Goal: Task Accomplishment & Management: Manage account settings

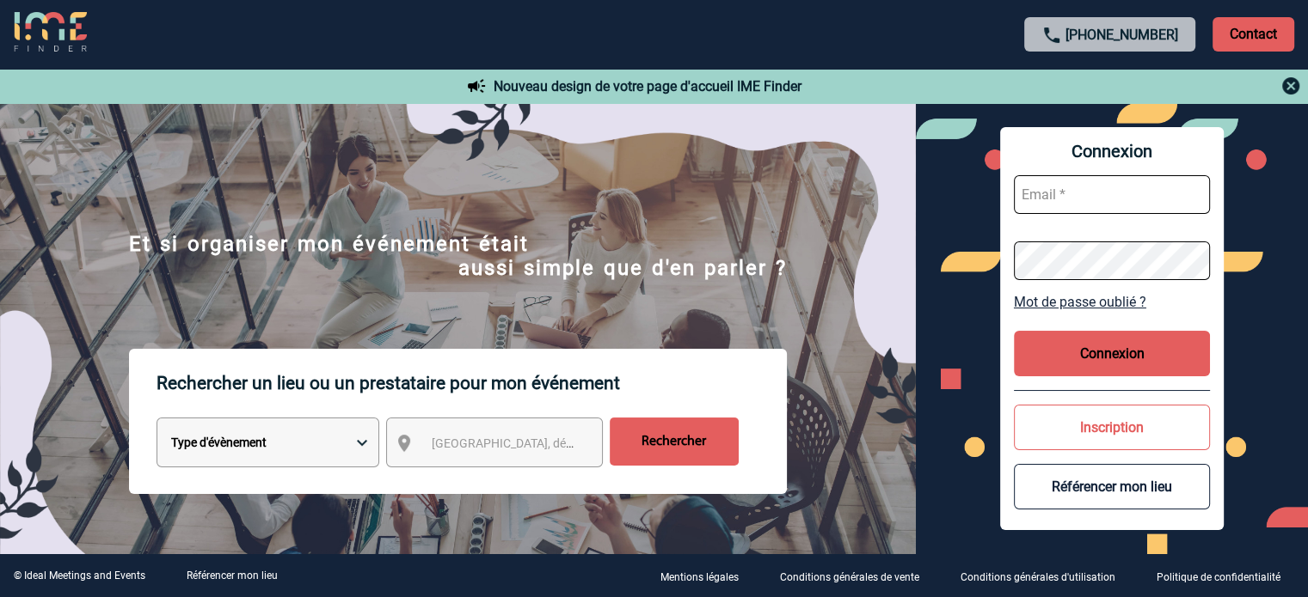
type input "ydeclercq@ime-groupe.com"
click at [1118, 359] on button "Connexion" at bounding box center [1112, 354] width 196 height 46
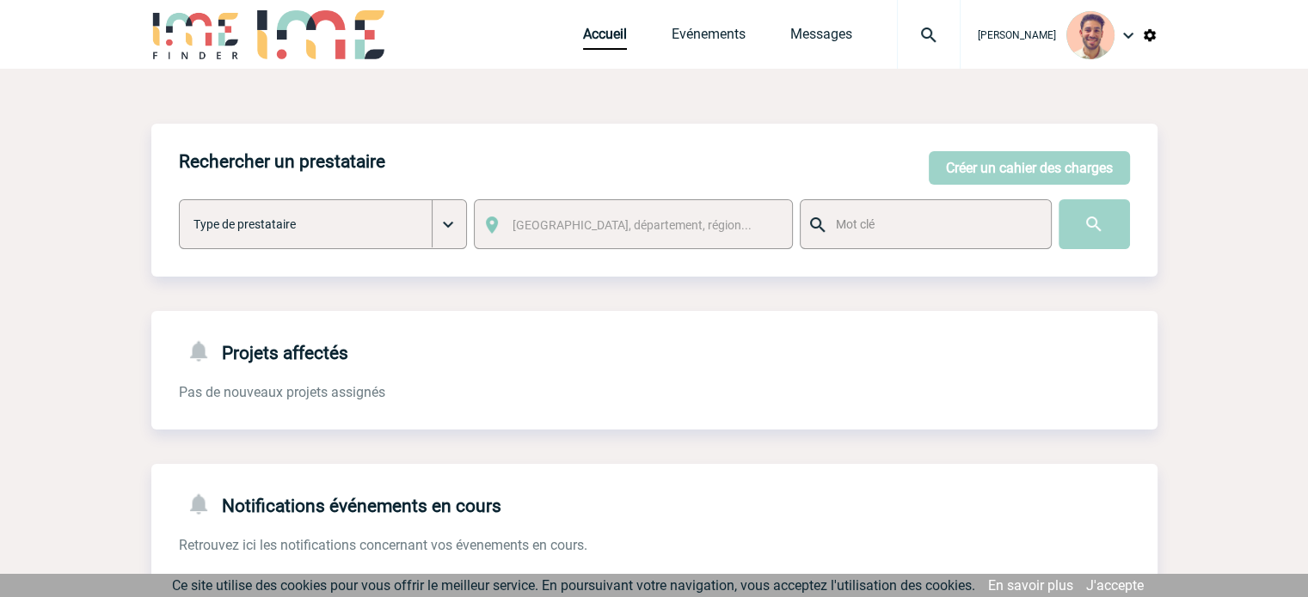
click at [692, 20] on div "Accueil Evénements Messages Projet, client Projet, client" at bounding box center [771, 34] width 377 height 69
click at [695, 28] on link "Evénements" at bounding box center [708, 38] width 74 height 24
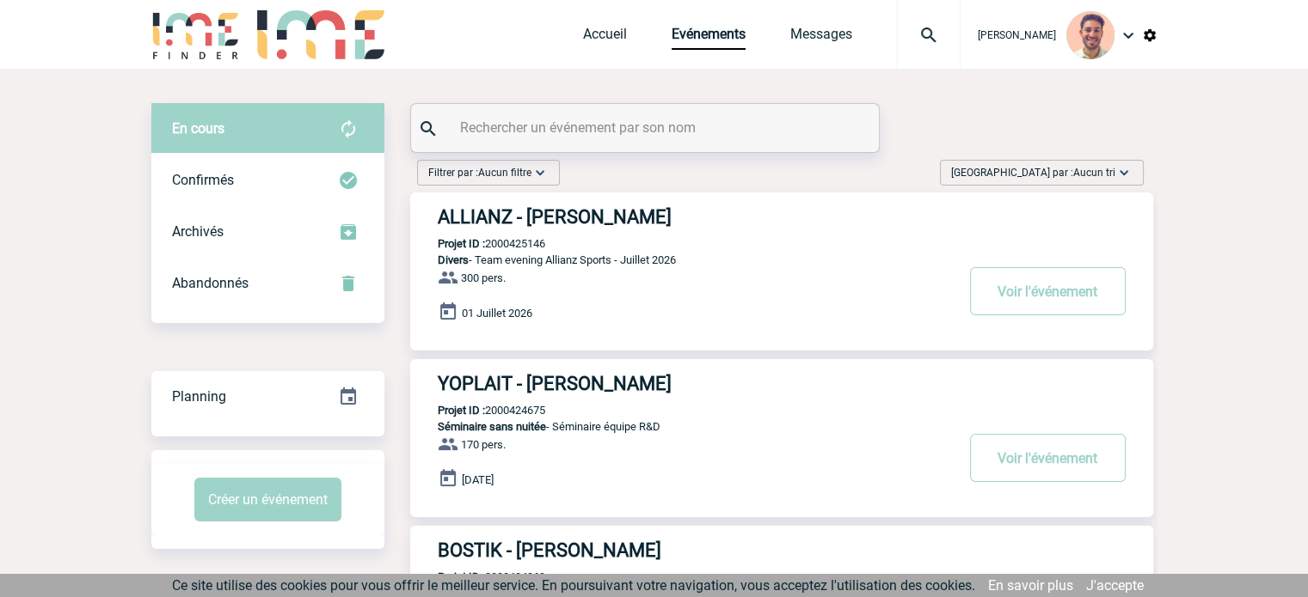
click at [636, 135] on input "text" at bounding box center [647, 127] width 383 height 25
paste input "2000425023"
type input "2000425023"
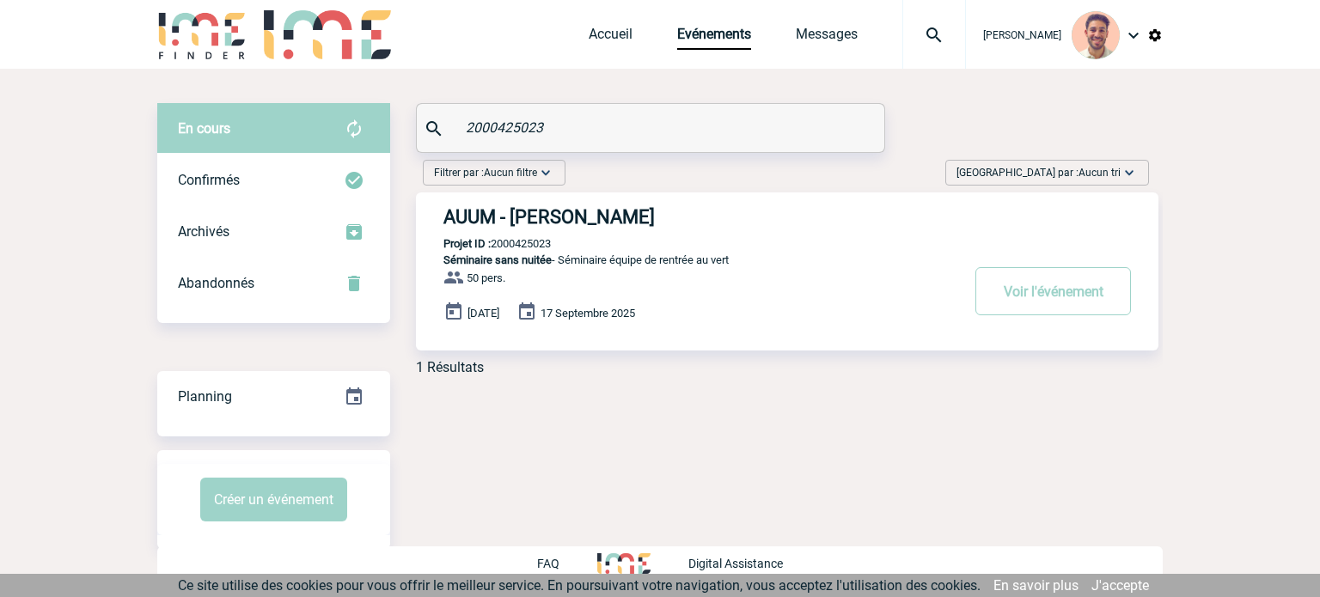
click at [578, 223] on h3 "AUUM - Anais COCCOLI" at bounding box center [702, 216] width 516 height 21
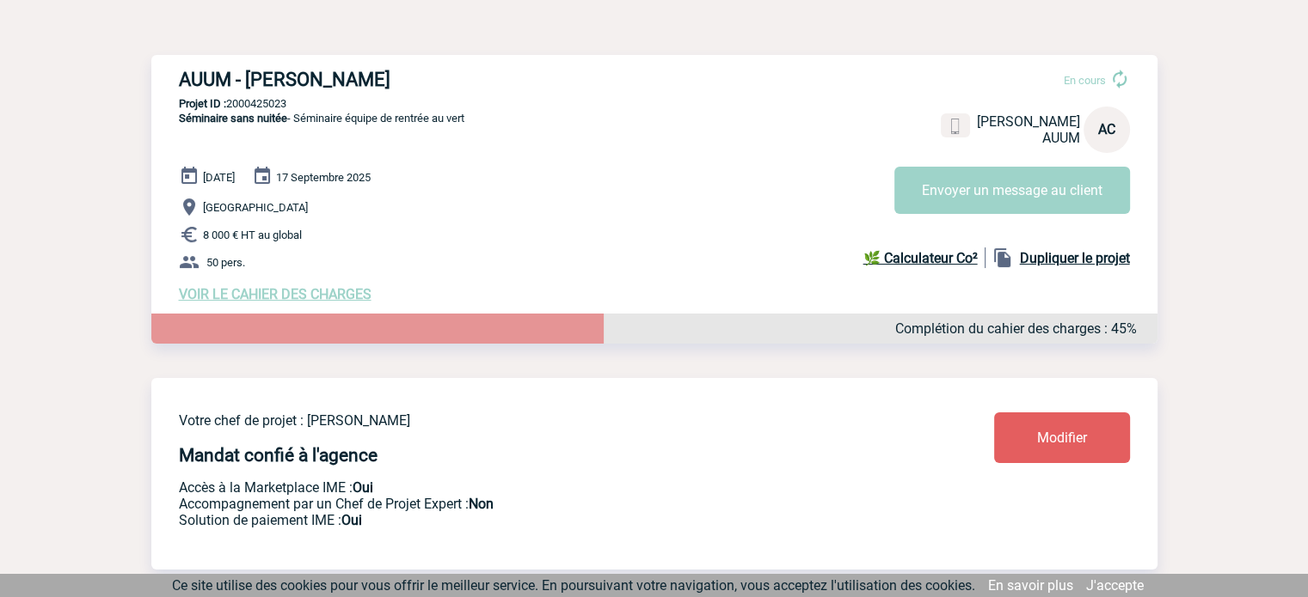
scroll to position [172, 0]
click at [330, 294] on span "VOIR LE CAHIER DES CHARGES" at bounding box center [275, 295] width 193 height 16
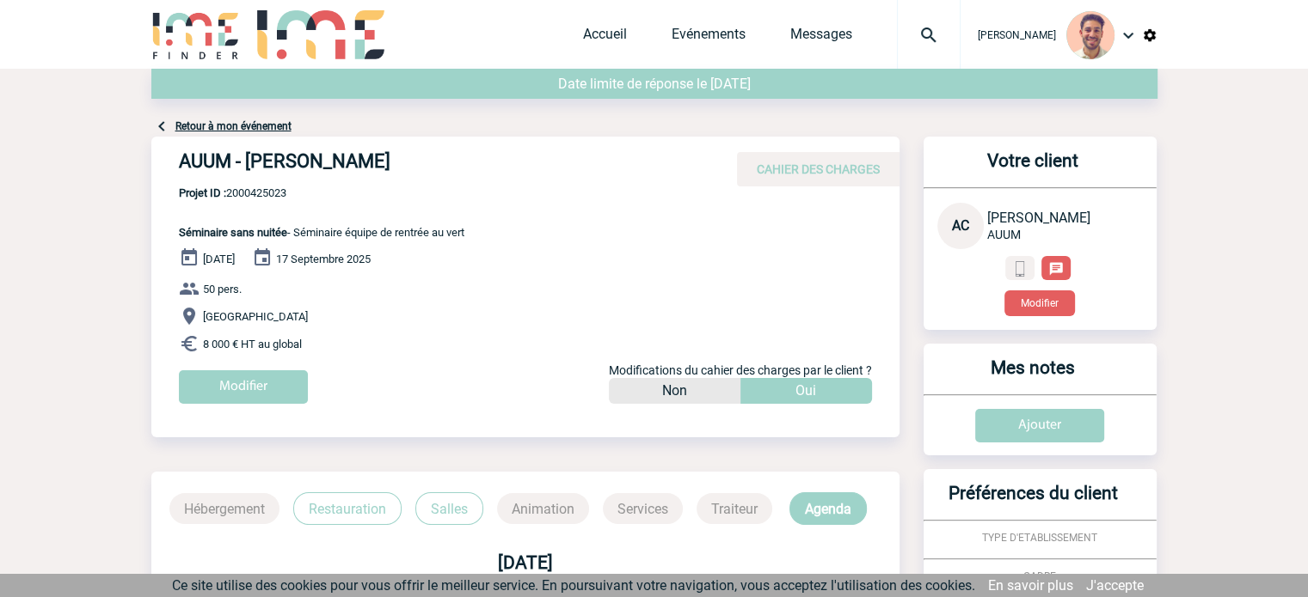
scroll to position [86, 0]
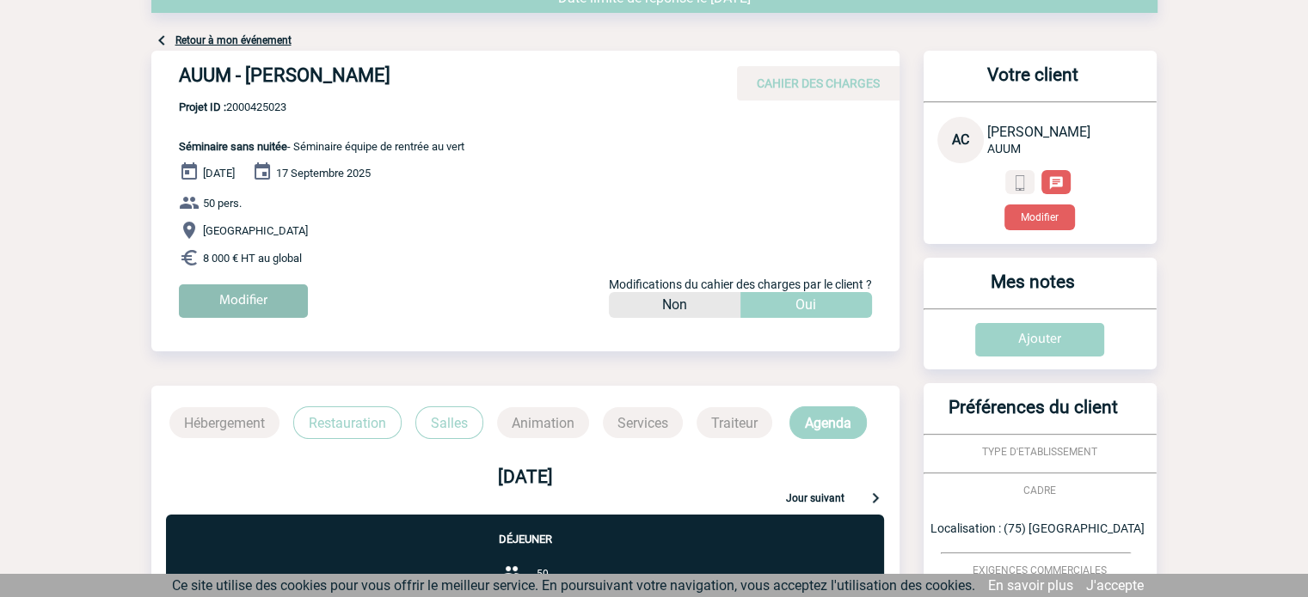
click at [269, 303] on input "Modifier" at bounding box center [243, 302] width 129 height 34
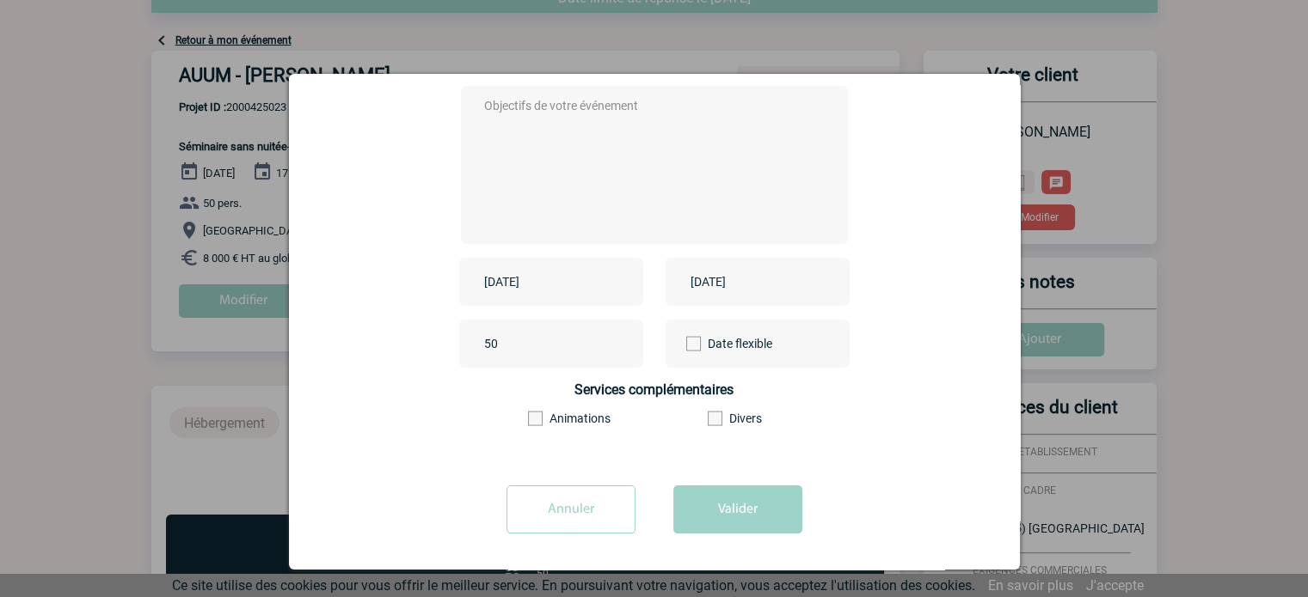
scroll to position [213, 0]
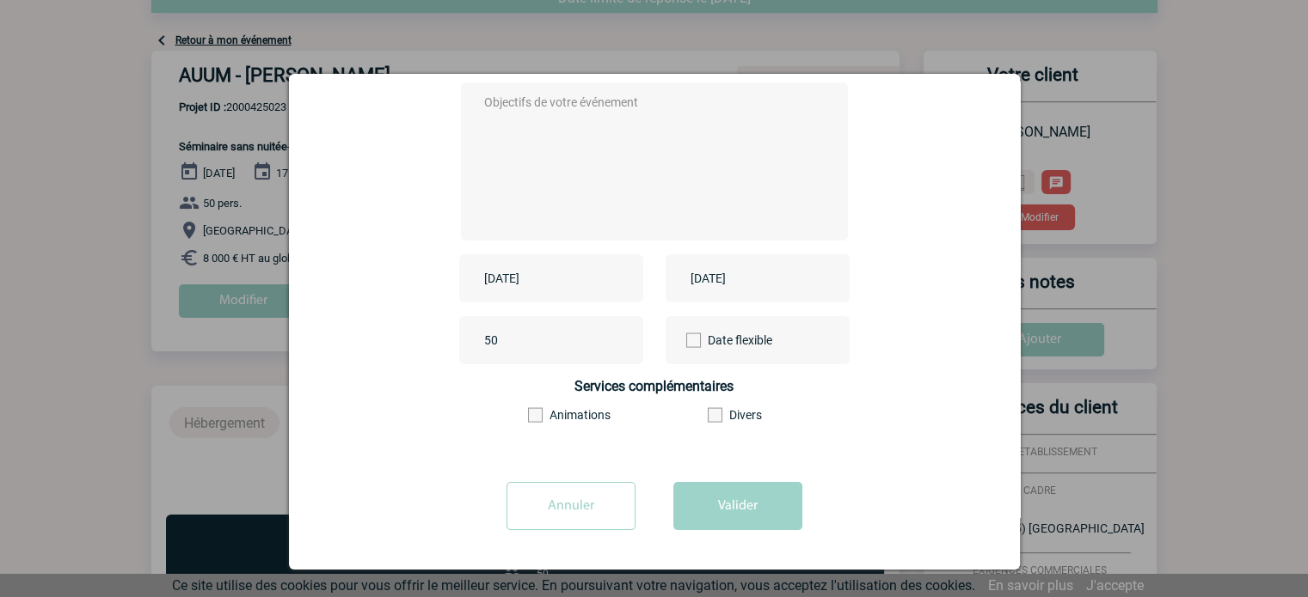
click at [540, 294] on div "[DATE]" at bounding box center [551, 278] width 184 height 48
click at [540, 289] on input "[DATE]" at bounding box center [539, 278] width 119 height 22
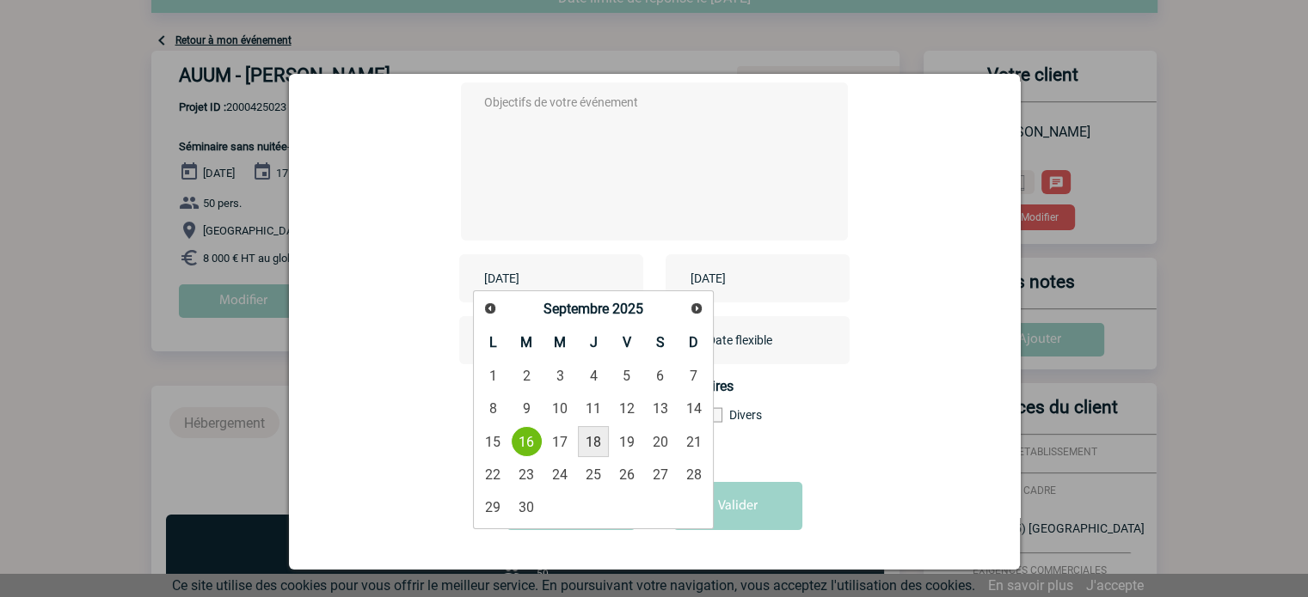
click at [591, 439] on link "18" at bounding box center [594, 441] width 32 height 31
type input "[DATE]"
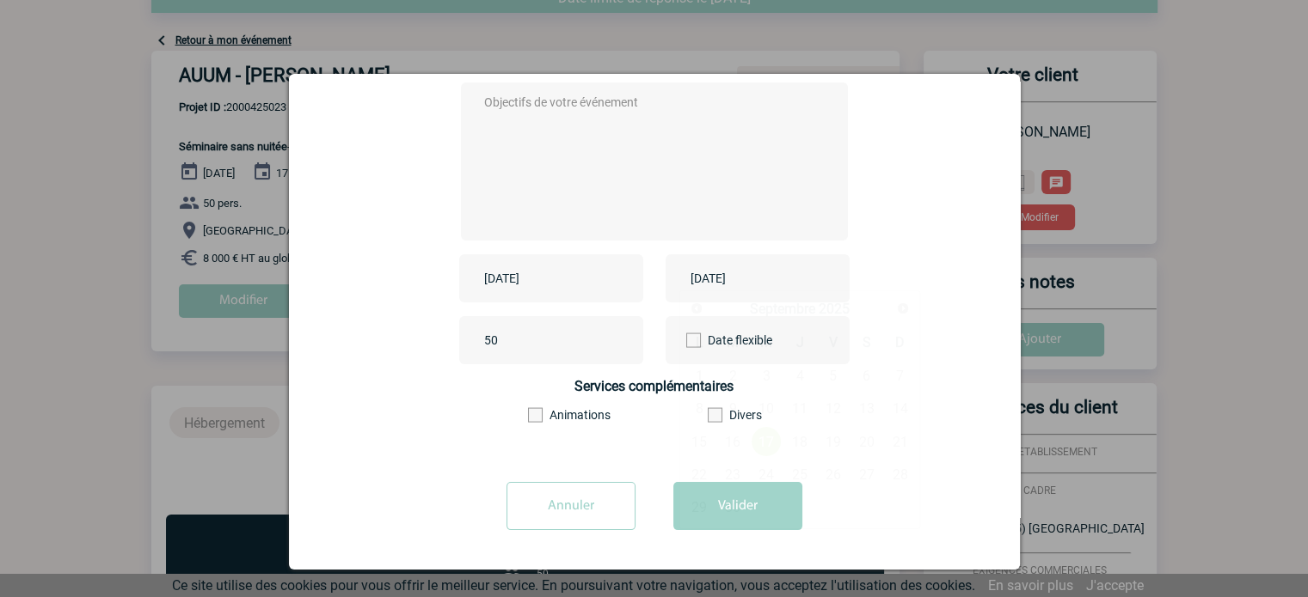
click at [745, 282] on input "[DATE]" at bounding box center [745, 278] width 119 height 22
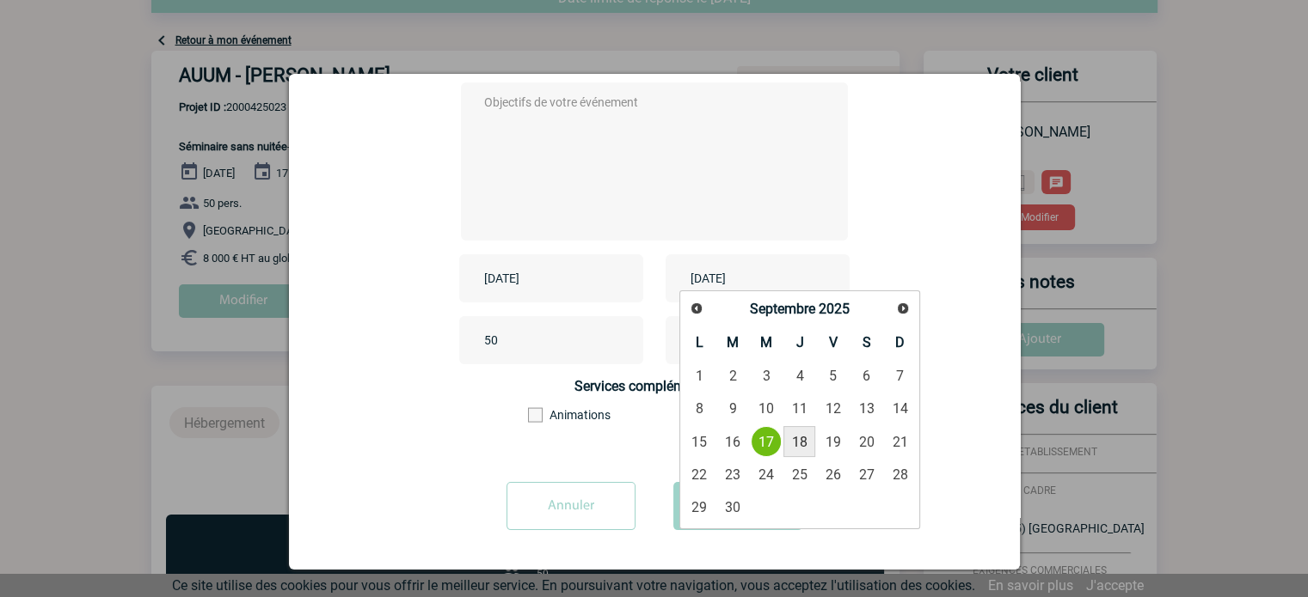
click at [789, 440] on link "18" at bounding box center [799, 441] width 32 height 31
type input "[DATE]"
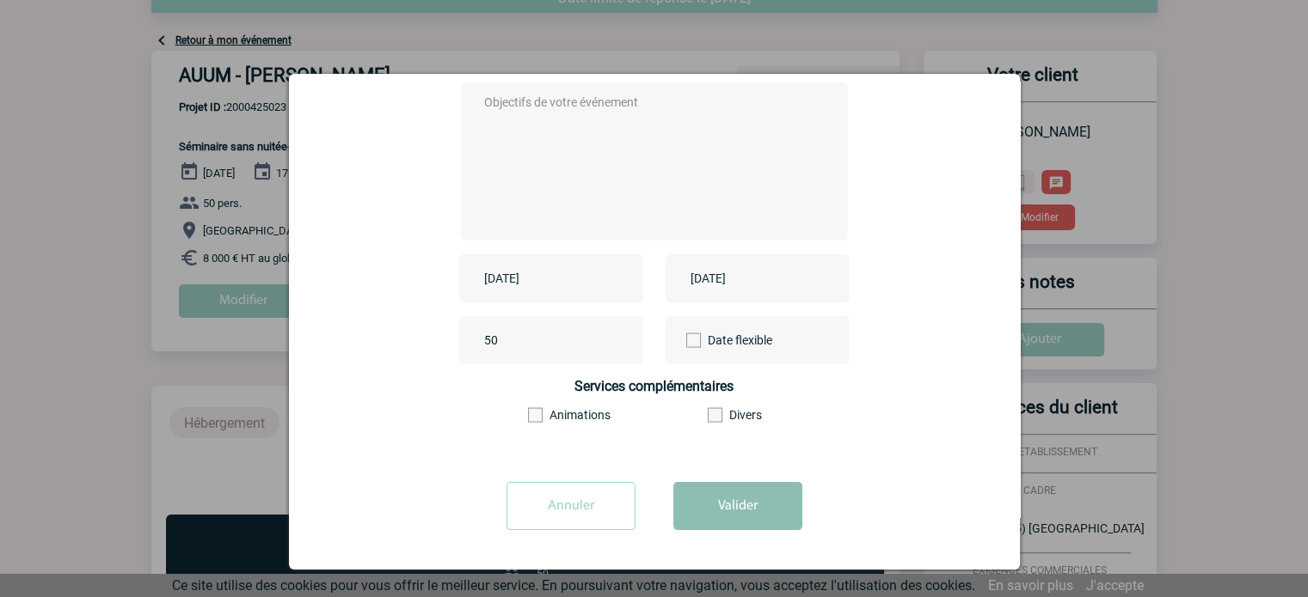
click at [781, 508] on button "Valider" at bounding box center [737, 506] width 129 height 48
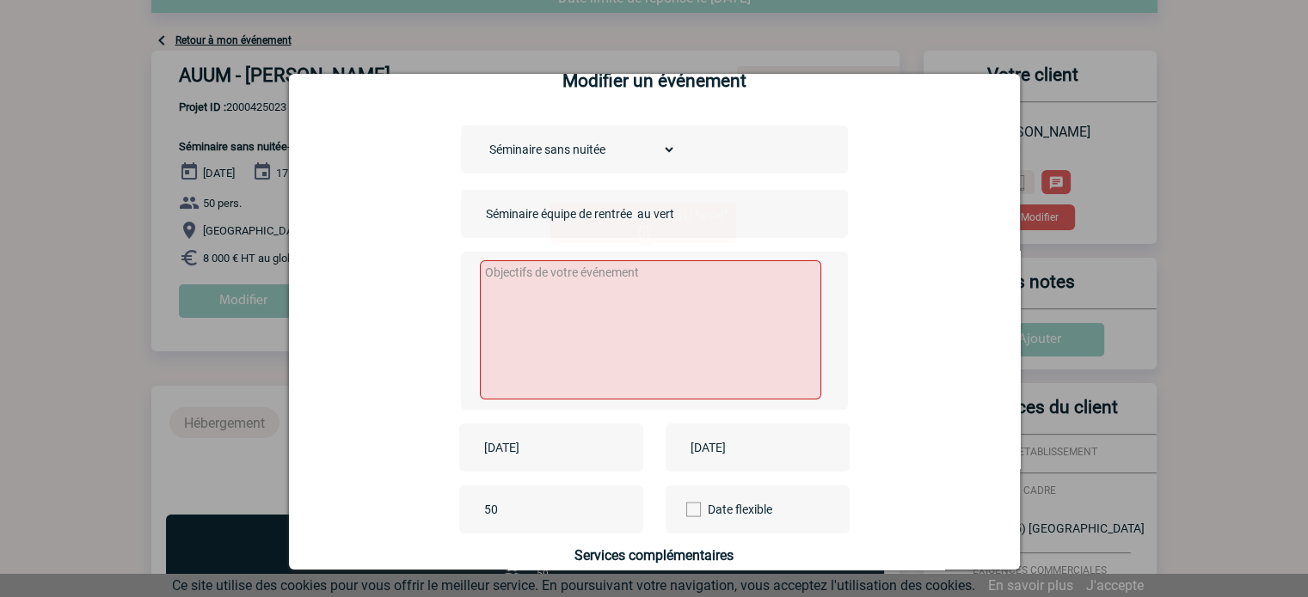
scroll to position [41, 0]
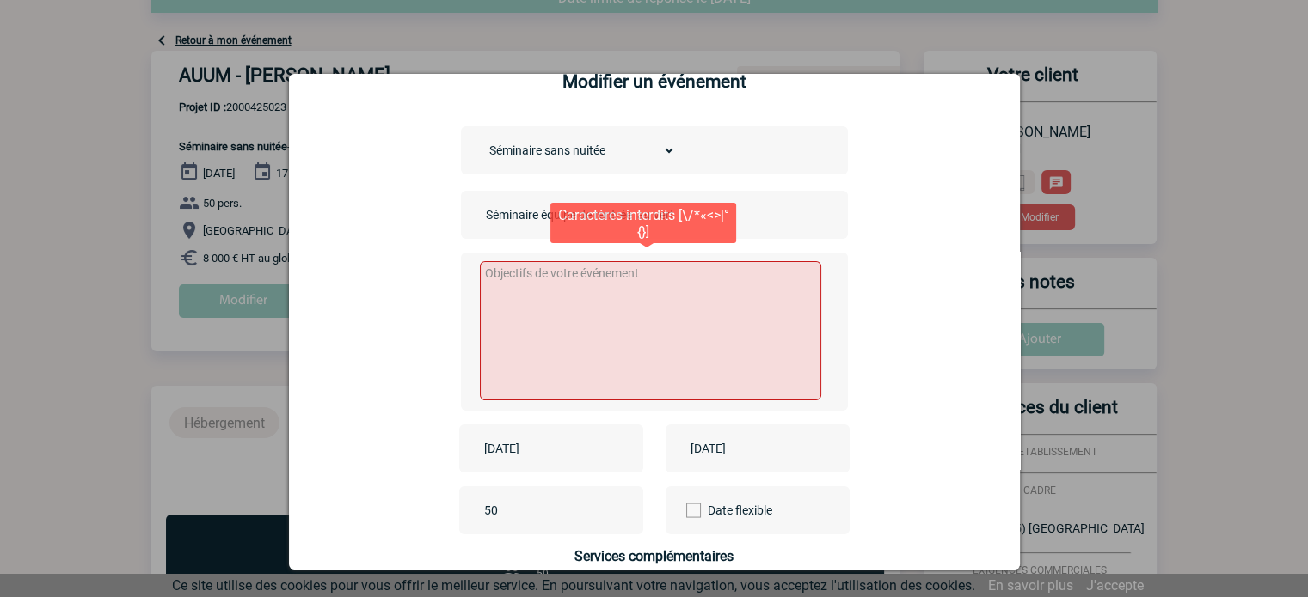
click at [622, 302] on textarea at bounding box center [650, 330] width 341 height 139
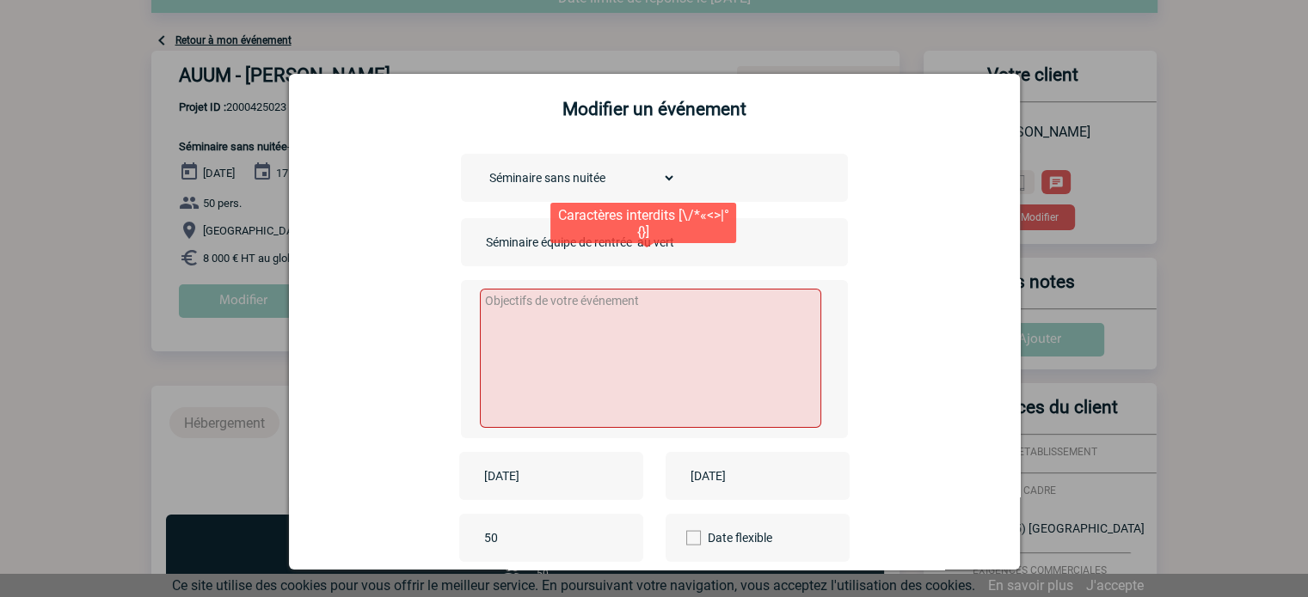
scroll to position [0, 0]
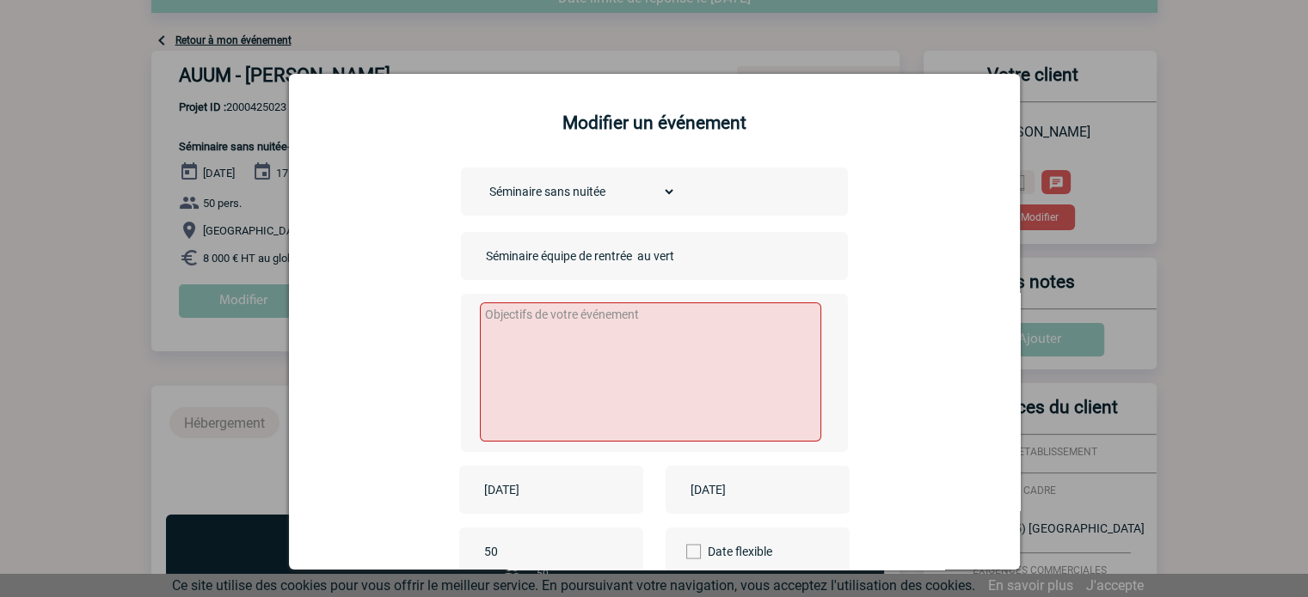
drag, startPoint x: 700, startPoint y: 257, endPoint x: 643, endPoint y: 243, distance: 58.4
click at [642, 243] on div "Séminaire équipe de rentrée au vert" at bounding box center [654, 256] width 387 height 48
type input "Séminaire équipe de rentrée à [GEOGRAPHIC_DATA]"
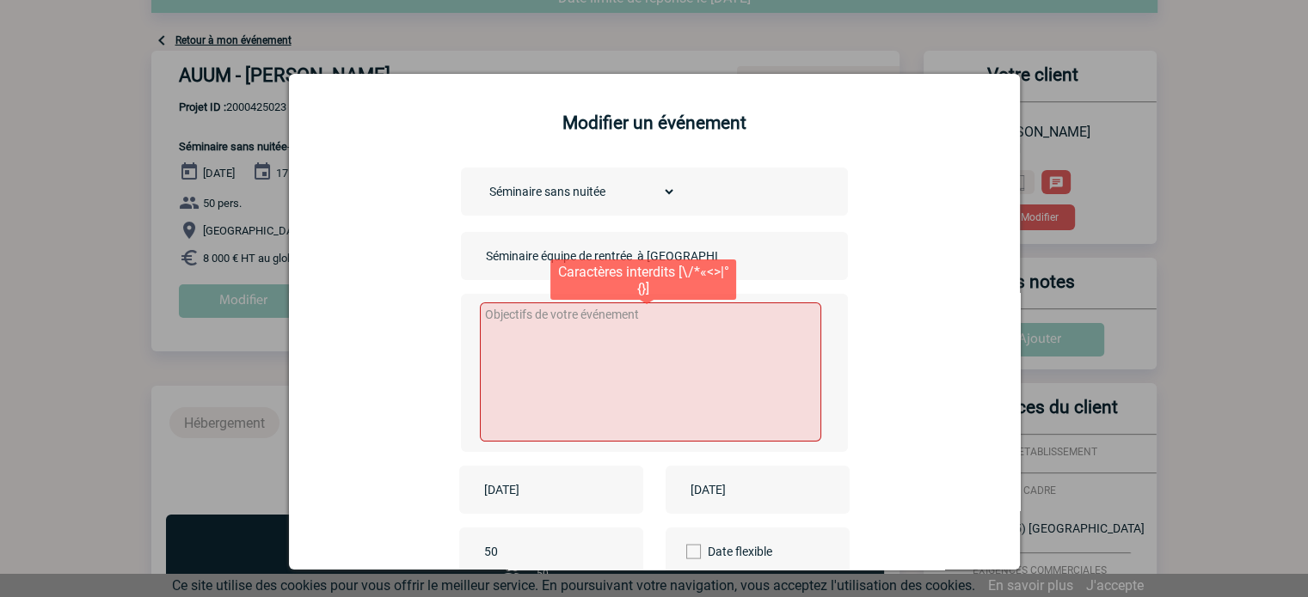
click at [665, 322] on textarea at bounding box center [650, 372] width 341 height 139
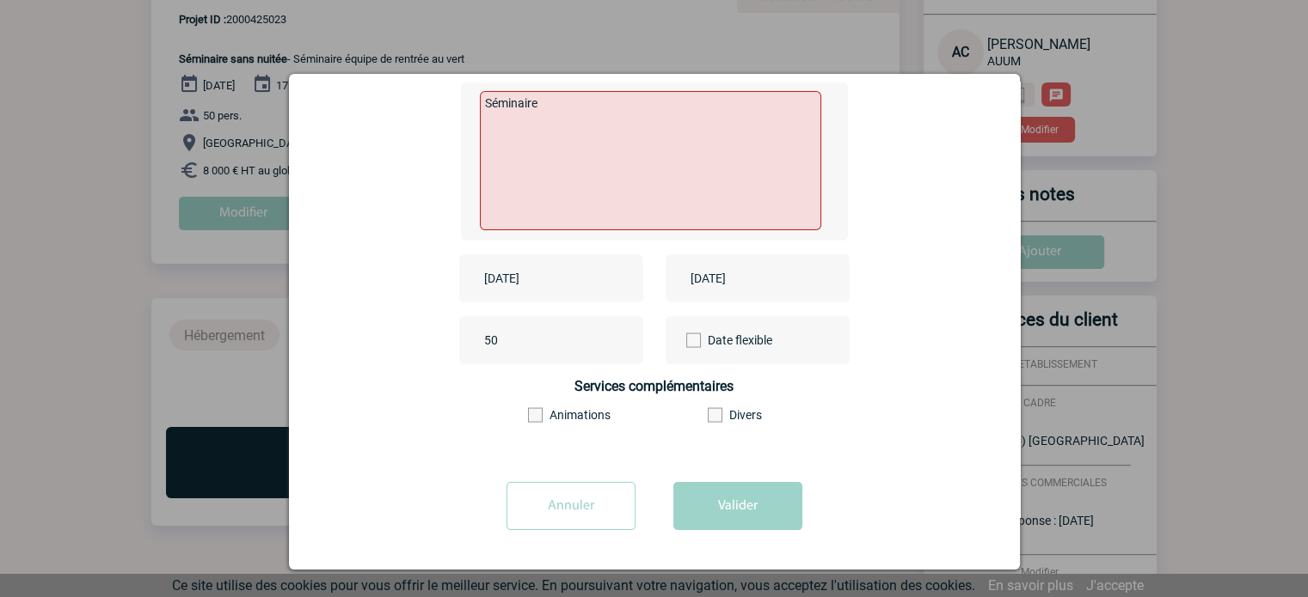
scroll to position [344, 0]
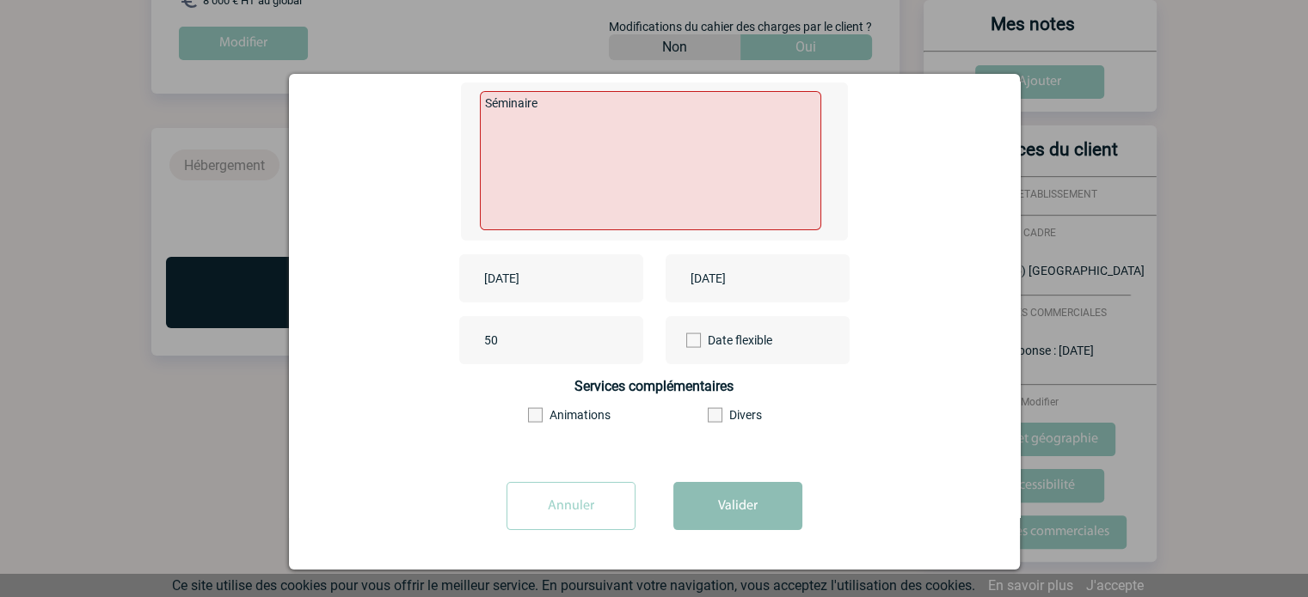
type textarea "Séminaire"
click at [741, 508] on button "Valider" at bounding box center [737, 506] width 129 height 48
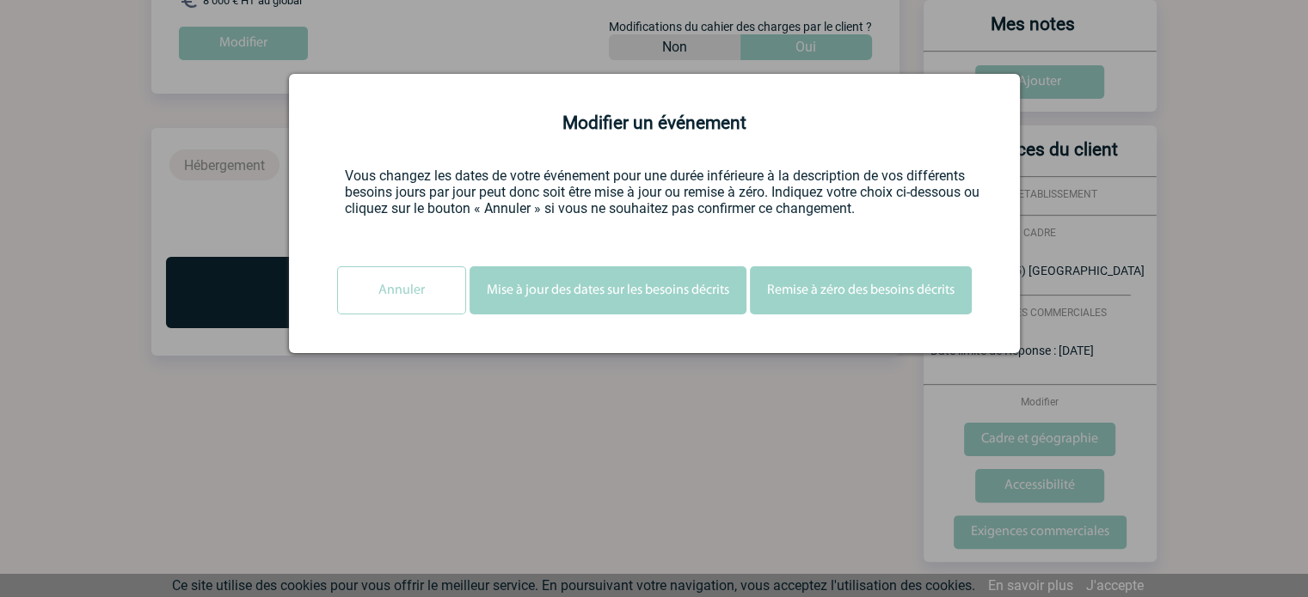
click at [657, 292] on button "Mise à jour des dates sur les besoins décrits" at bounding box center [607, 291] width 277 height 48
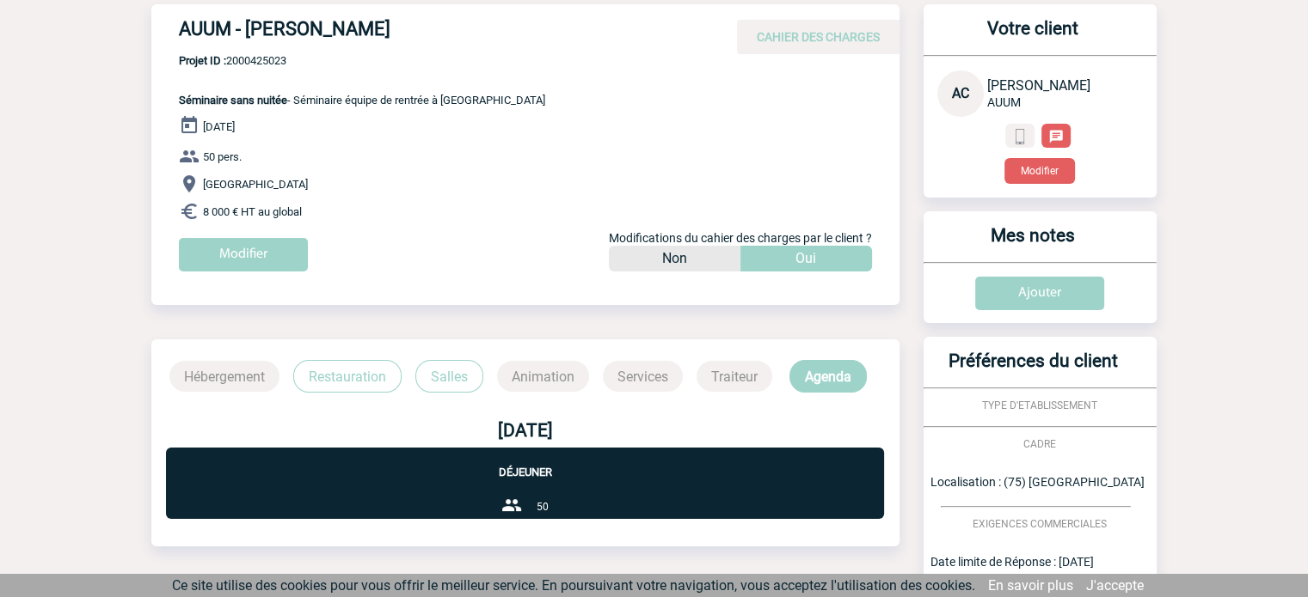
scroll to position [172, 0]
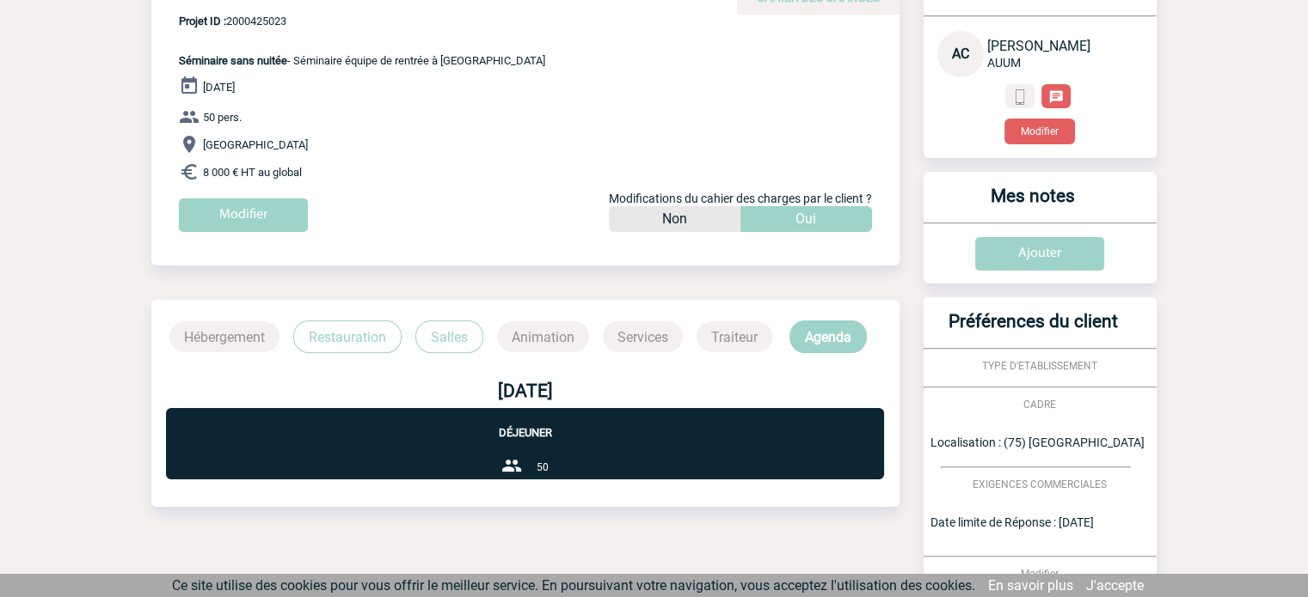
drag, startPoint x: 763, startPoint y: 335, endPoint x: 789, endPoint y: 331, distance: 26.1
click at [764, 334] on p "Traiteur" at bounding box center [734, 337] width 76 height 31
click at [846, 327] on p "Agenda" at bounding box center [827, 337] width 77 height 33
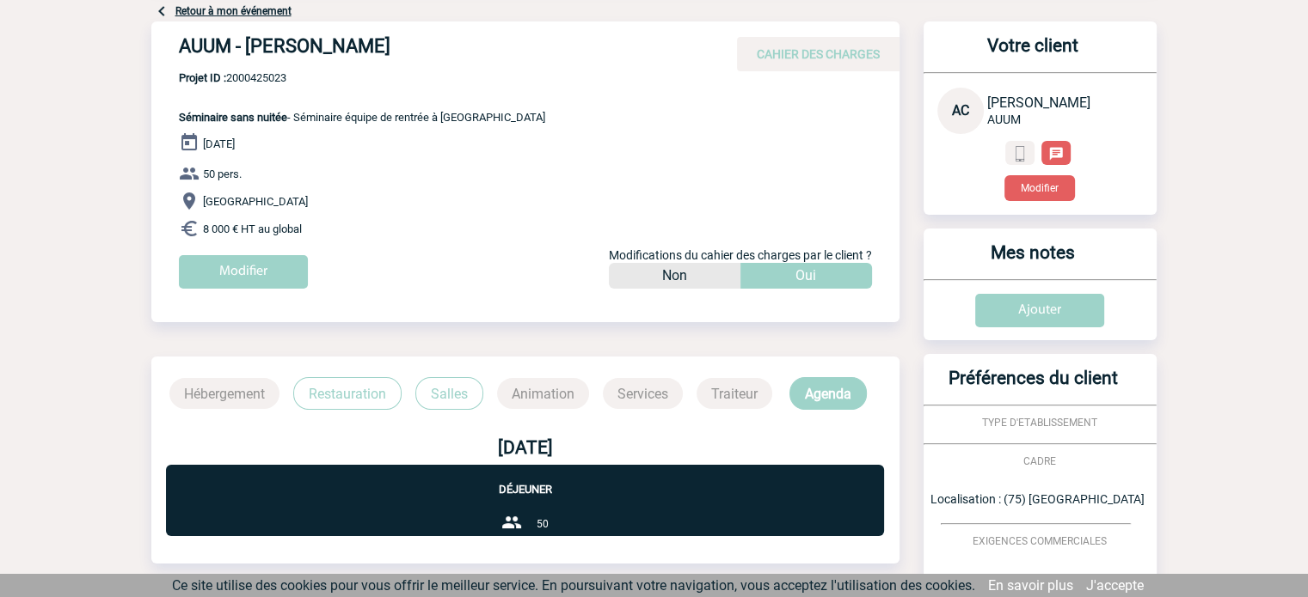
scroll to position [0, 0]
